Goal: Information Seeking & Learning: Learn about a topic

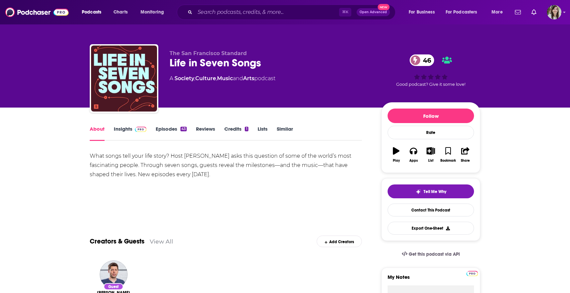
click at [164, 130] on link "Episodes 43" at bounding box center [171, 133] width 31 height 15
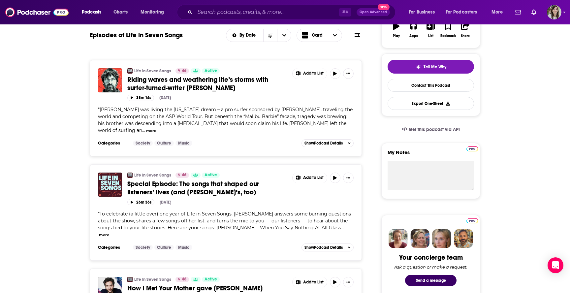
scroll to position [124, 0]
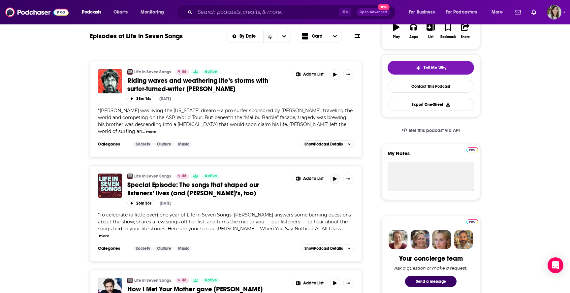
click at [336, 177] on icon "button" at bounding box center [334, 179] width 5 height 4
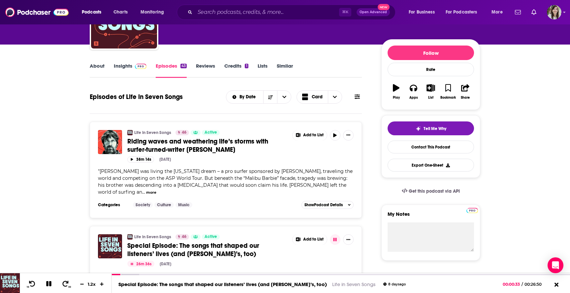
scroll to position [0, 0]
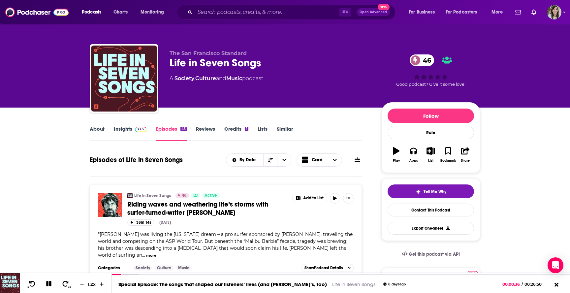
click at [91, 134] on link "About" at bounding box center [97, 133] width 15 height 15
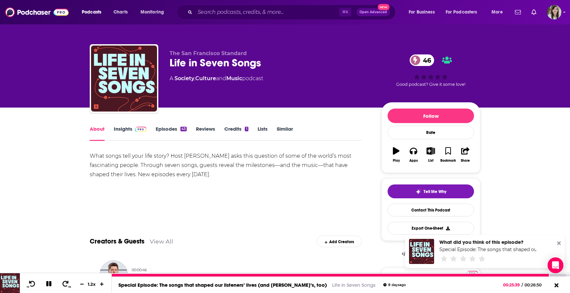
click at [120, 276] on div at bounding box center [331, 275] width 438 height 3
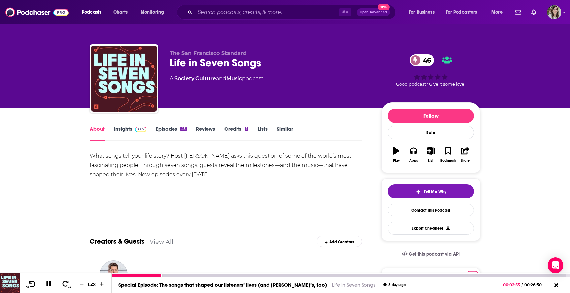
click at [33, 286] on icon at bounding box center [32, 283] width 8 height 7
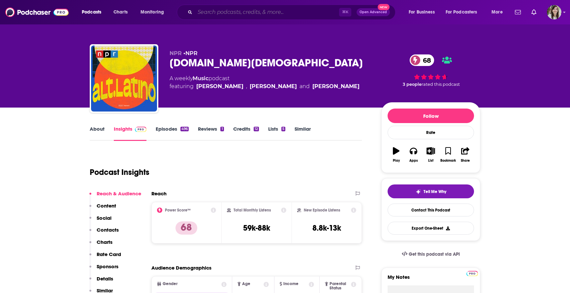
click at [242, 11] on input "Search podcasts, credits, & more..." at bounding box center [267, 12] width 144 height 11
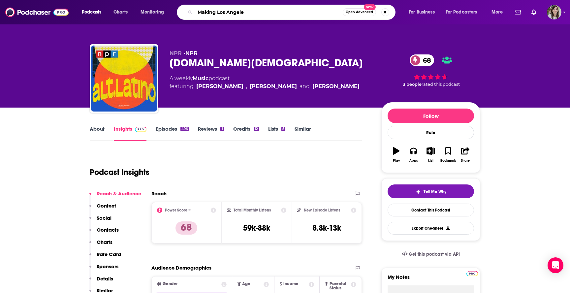
type input "Making Los Angeles"
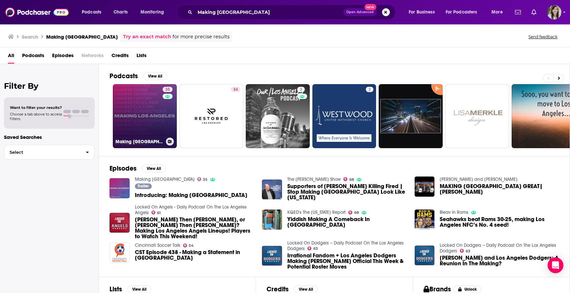
click at [143, 121] on link "35 Making Los Angeles" at bounding box center [145, 116] width 64 height 64
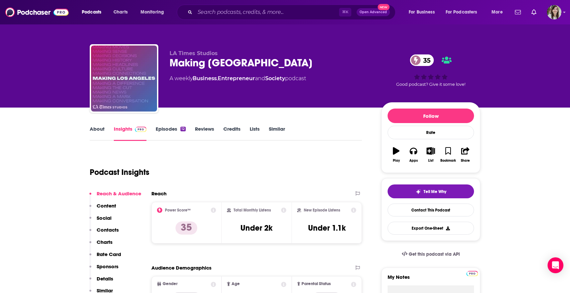
click at [97, 132] on link "About" at bounding box center [97, 133] width 15 height 15
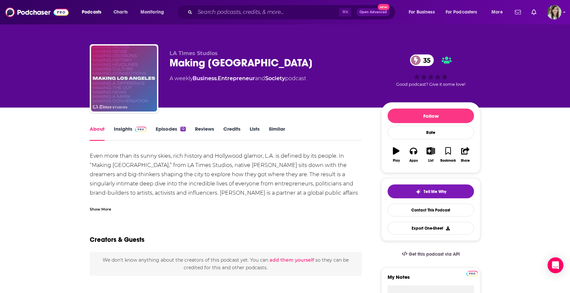
click at [105, 209] on div "Show More" at bounding box center [100, 208] width 21 height 6
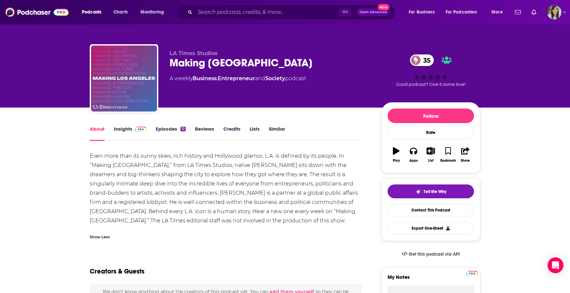
click at [168, 132] on link "Episodes 12" at bounding box center [171, 133] width 30 height 15
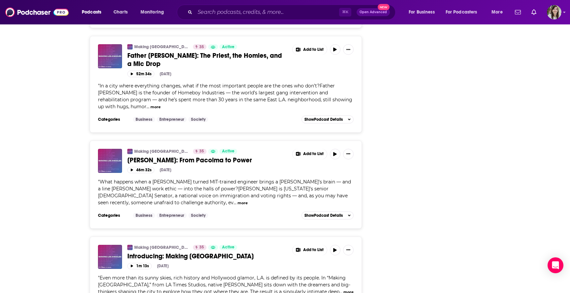
scroll to position [1080, 0]
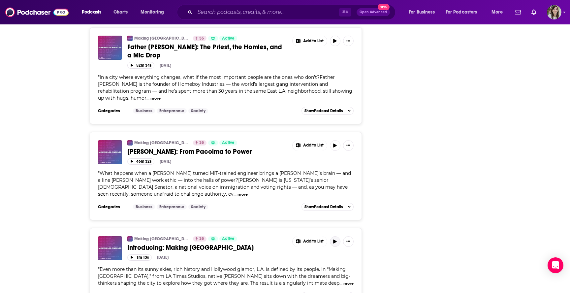
click at [337, 236] on button "button" at bounding box center [335, 241] width 11 height 11
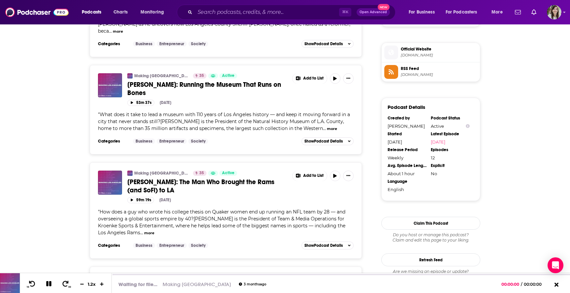
scroll to position [426, 0]
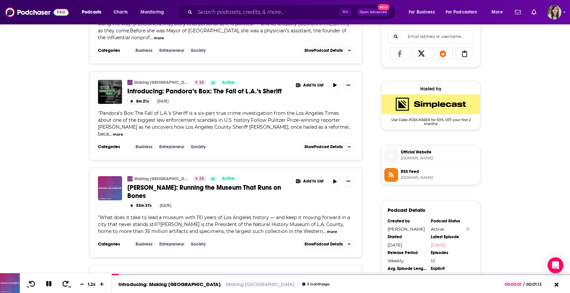
click at [408, 155] on span "Official Website" at bounding box center [439, 152] width 77 height 6
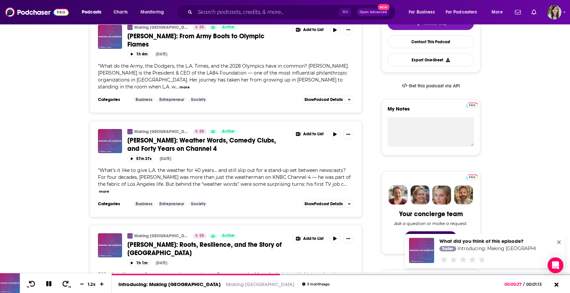
scroll to position [169, 0]
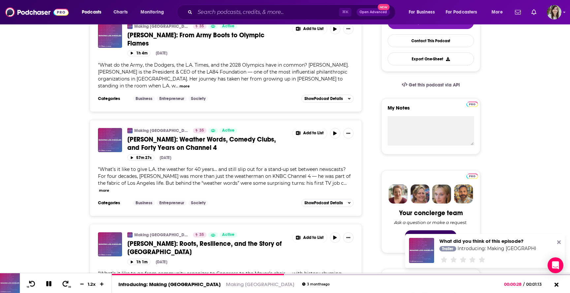
click at [172, 135] on span "Fritz Coleman: Weather Words, Comedy Clubs, and Forty Years on Channel 4" at bounding box center [201, 143] width 148 height 16
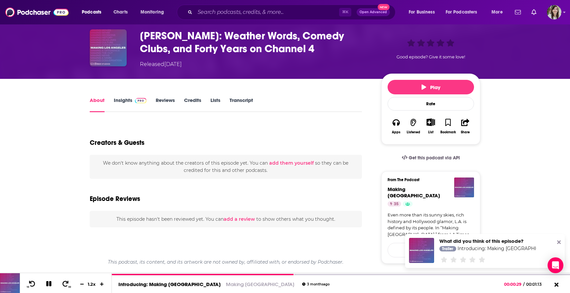
scroll to position [28, 0]
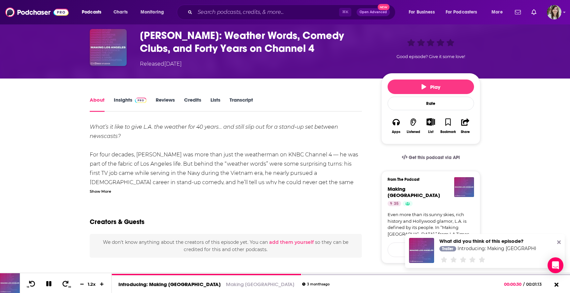
click at [101, 190] on div "Show More" at bounding box center [100, 191] width 21 height 6
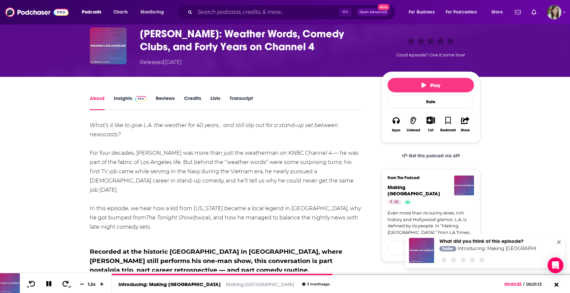
scroll to position [0, 0]
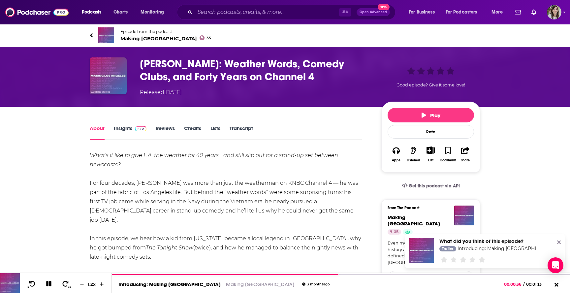
click at [91, 35] on icon at bounding box center [91, 35] width 3 height 4
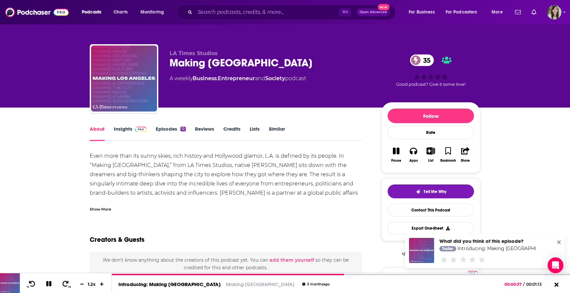
scroll to position [17, 0]
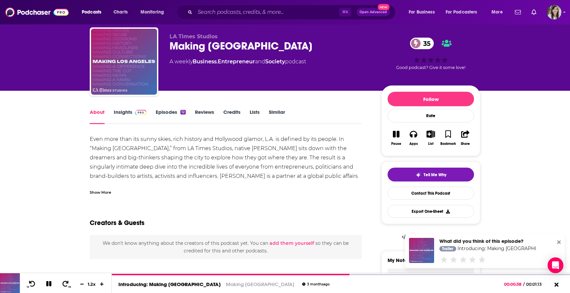
click at [101, 193] on div "Show More" at bounding box center [100, 192] width 21 height 6
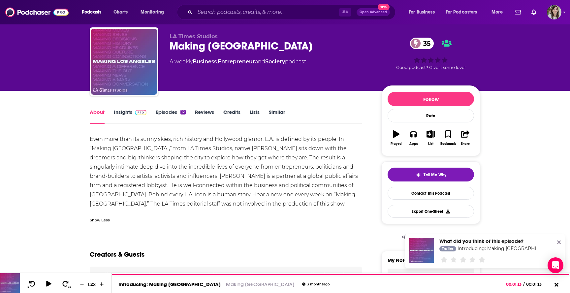
click at [176, 113] on link "Episodes 12" at bounding box center [171, 116] width 30 height 15
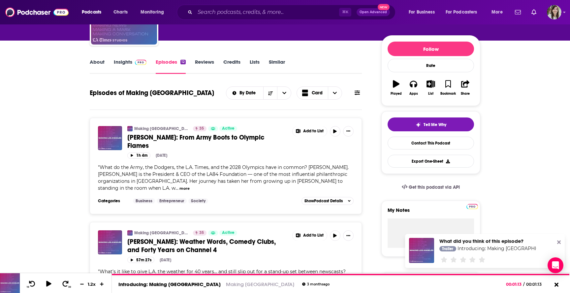
scroll to position [67, 0]
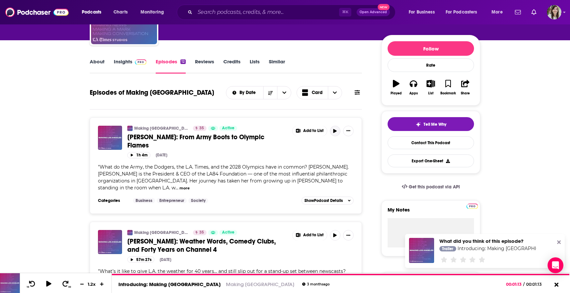
click at [336, 131] on icon "button" at bounding box center [334, 131] width 5 height 4
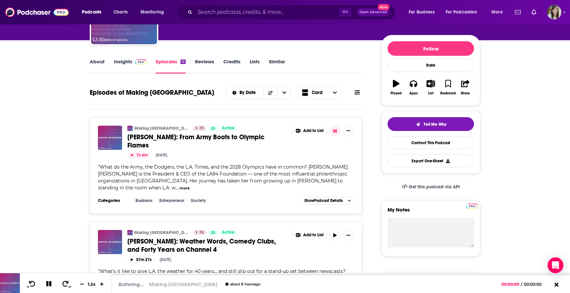
click at [179, 185] on button "more" at bounding box center [184, 188] width 10 height 6
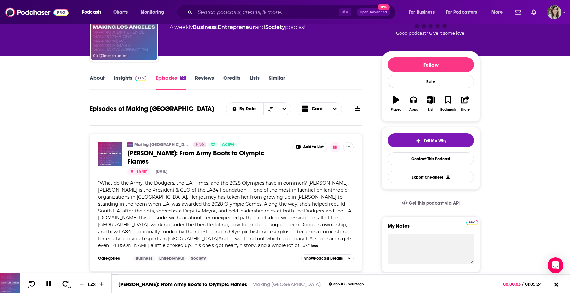
scroll to position [51, 0]
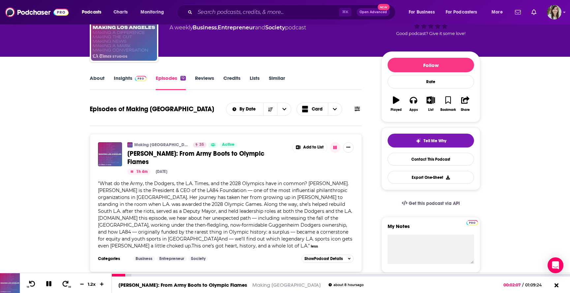
click at [48, 285] on icon at bounding box center [48, 283] width 5 height 5
click at [45, 285] on icon at bounding box center [49, 283] width 8 height 7
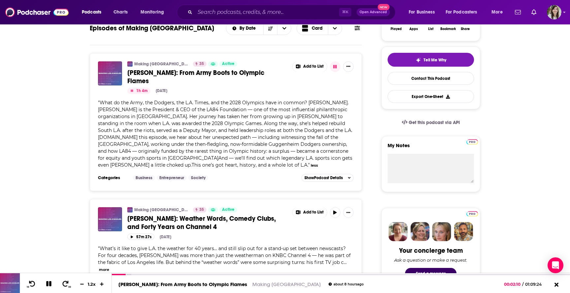
scroll to position [145, 0]
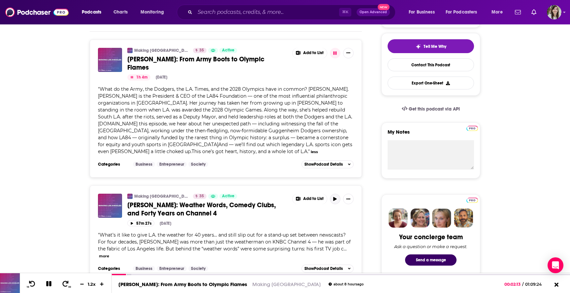
click at [337, 195] on button "button" at bounding box center [335, 199] width 11 height 11
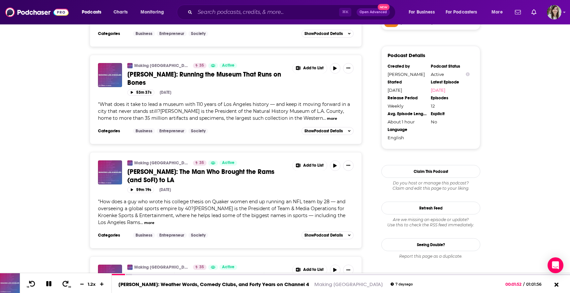
scroll to position [583, 0]
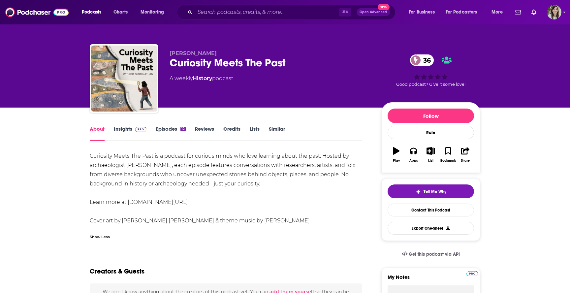
click at [158, 131] on link "Episodes 12" at bounding box center [171, 133] width 30 height 15
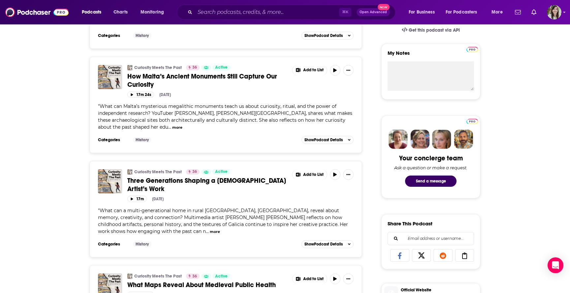
scroll to position [228, 0]
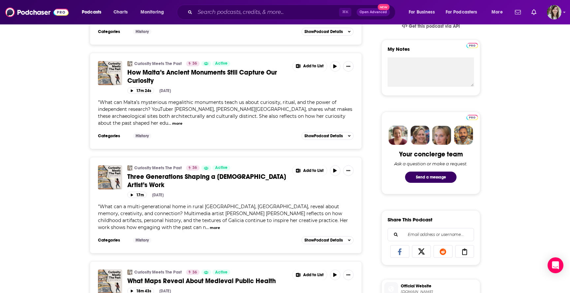
click at [220, 225] on button "more" at bounding box center [215, 228] width 10 height 6
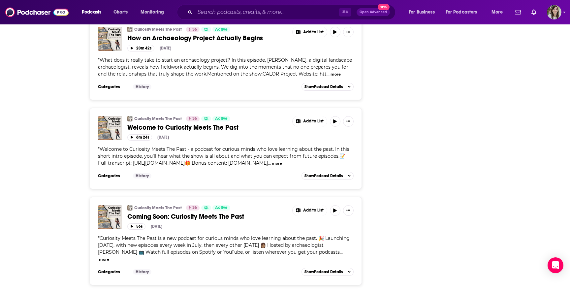
scroll to position [1096, 0]
click at [332, 126] on button "button" at bounding box center [335, 121] width 11 height 11
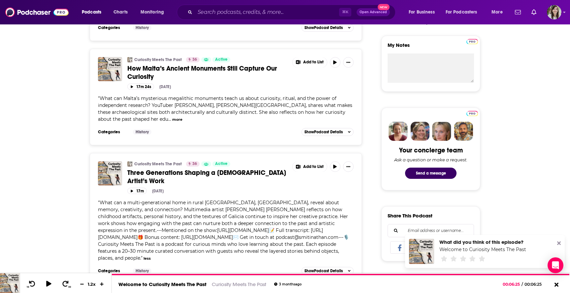
scroll to position [232, 0]
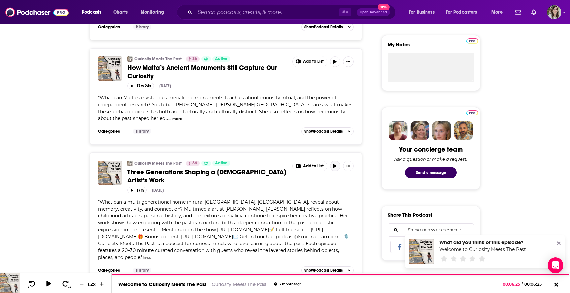
click at [337, 168] on icon "button" at bounding box center [334, 166] width 5 height 4
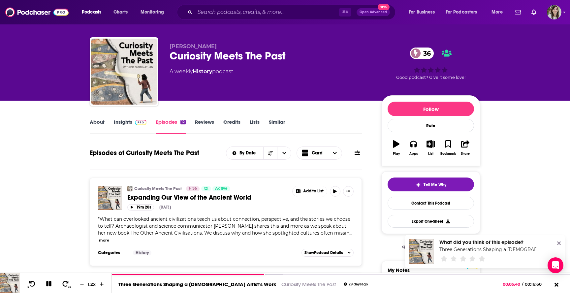
scroll to position [0, 0]
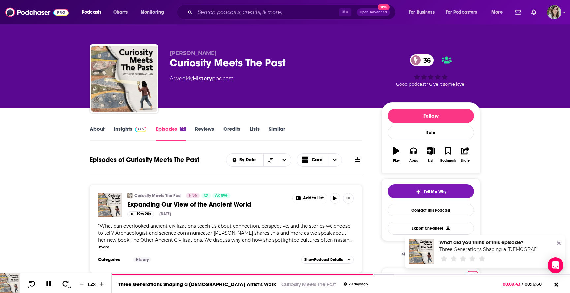
click at [97, 132] on link "About" at bounding box center [97, 133] width 15 height 15
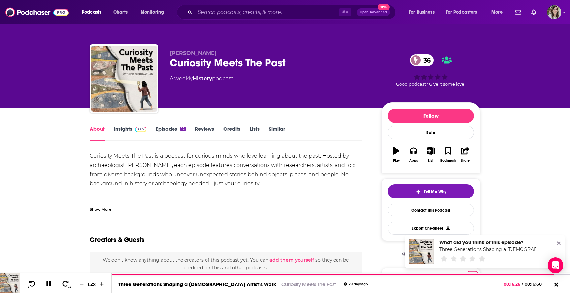
click at [161, 133] on link "Episodes 12" at bounding box center [171, 133] width 30 height 15
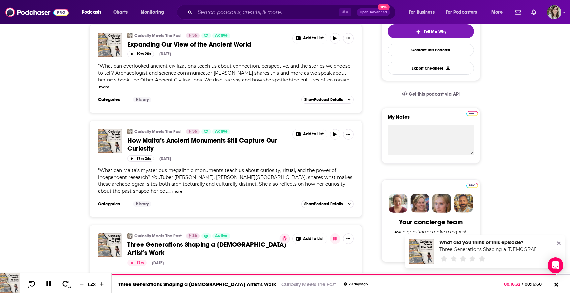
scroll to position [163, 0]
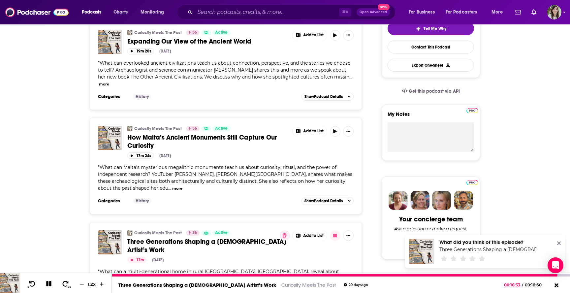
click at [47, 282] on icon at bounding box center [49, 284] width 8 height 6
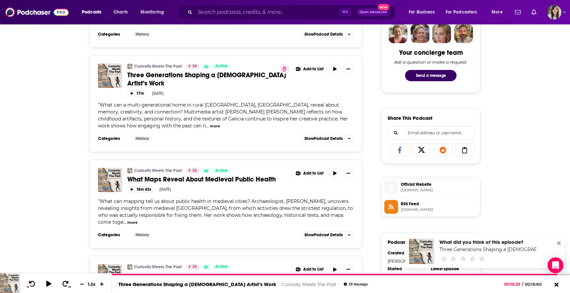
scroll to position [0, 0]
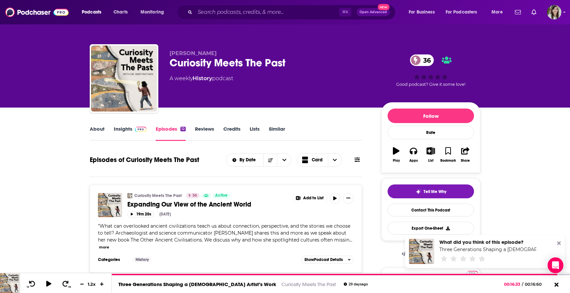
click at [119, 132] on link "Insights" at bounding box center [130, 133] width 33 height 15
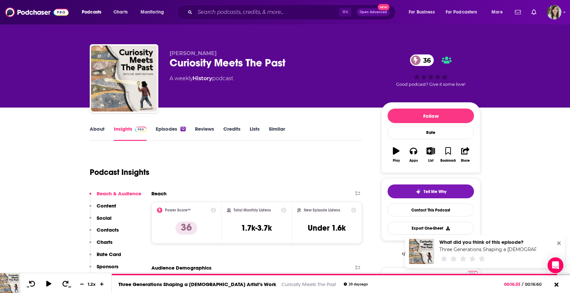
click at [162, 126] on link "Episodes 12" at bounding box center [171, 133] width 30 height 15
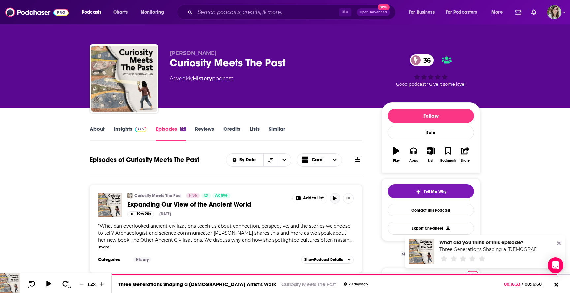
click at [334, 199] on icon "button" at bounding box center [334, 198] width 3 height 4
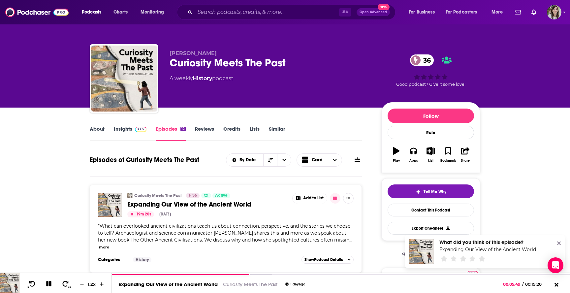
click at [96, 131] on link "About" at bounding box center [97, 133] width 15 height 15
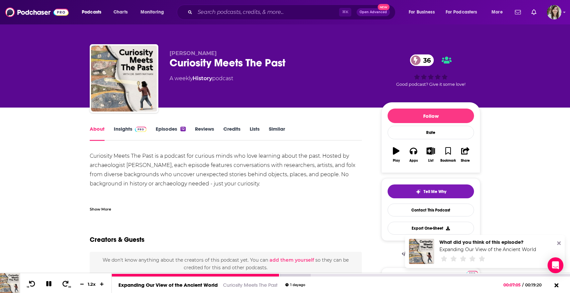
click at [49, 283] on icon at bounding box center [48, 283] width 5 height 5
click at [162, 135] on link "Episodes 12" at bounding box center [171, 133] width 30 height 15
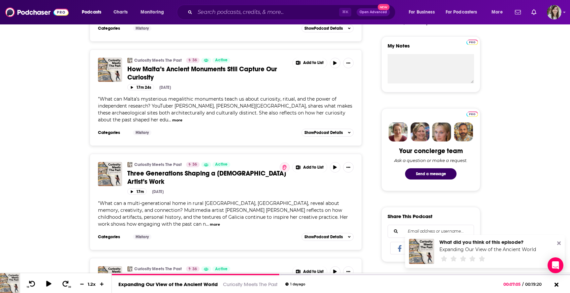
scroll to position [233, 0]
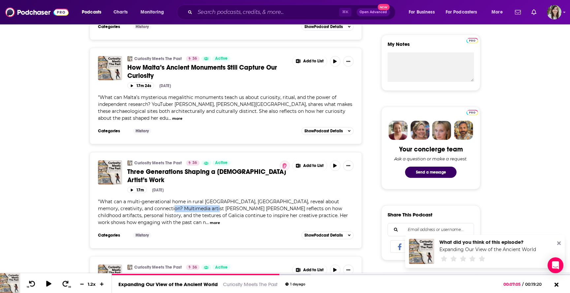
drag, startPoint x: 139, startPoint y: 202, endPoint x: 181, endPoint y: 203, distance: 41.2
click at [181, 203] on span "What can a multi-generational home in rural Galicia, Spain, reveal about memory…" at bounding box center [223, 212] width 250 height 27
copy span "Laura Fajín Riveiro"
click at [200, 199] on span "What can a multi-generational home in rural Galicia, Spain, reveal about memory…" at bounding box center [223, 212] width 250 height 27
click at [220, 220] on button "more" at bounding box center [215, 223] width 10 height 6
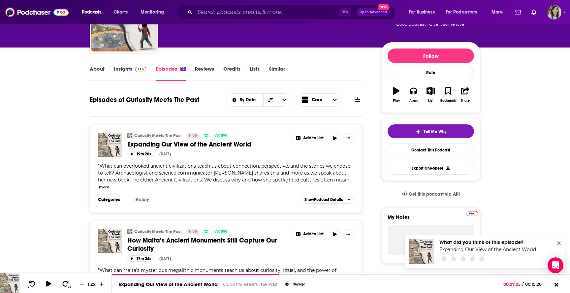
scroll to position [0, 0]
